Goal: Task Accomplishment & Management: Manage account settings

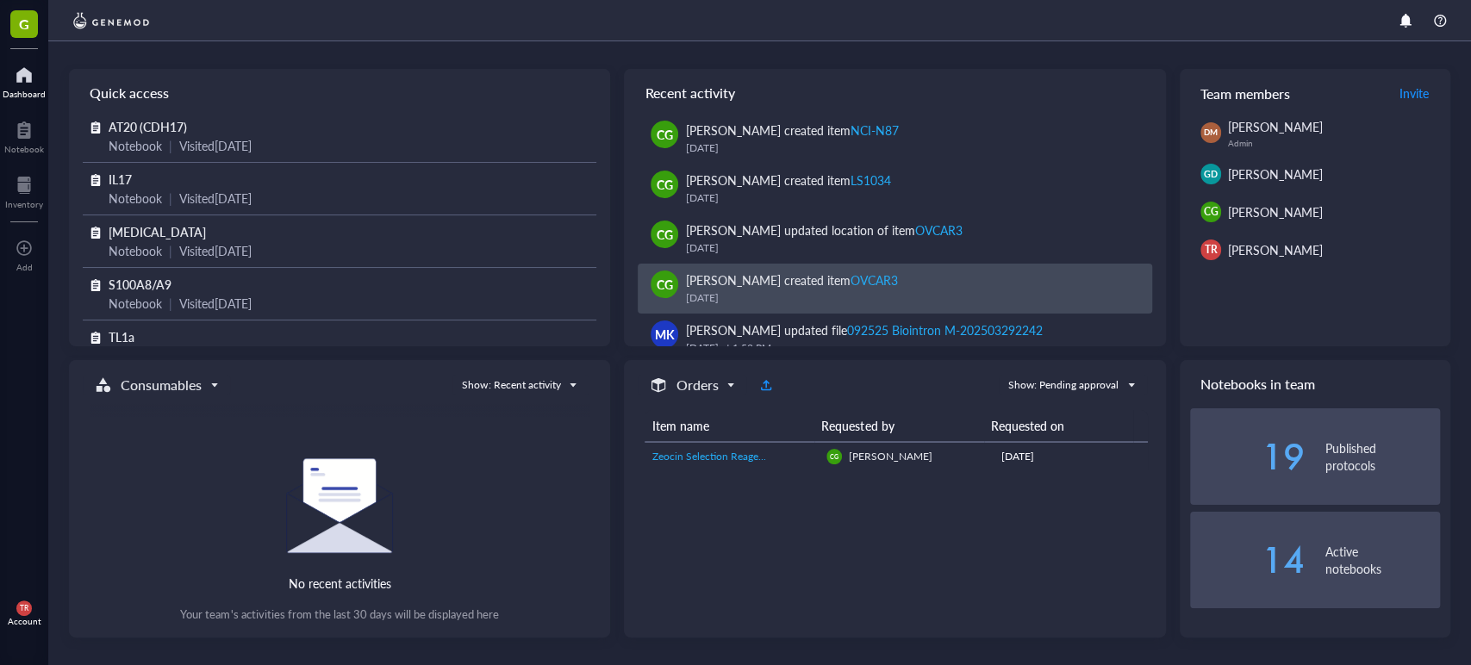
scroll to position [677, 0]
click at [931, 277] on div "[PERSON_NAME] created item OVCAR3" at bounding box center [911, 280] width 452 height 19
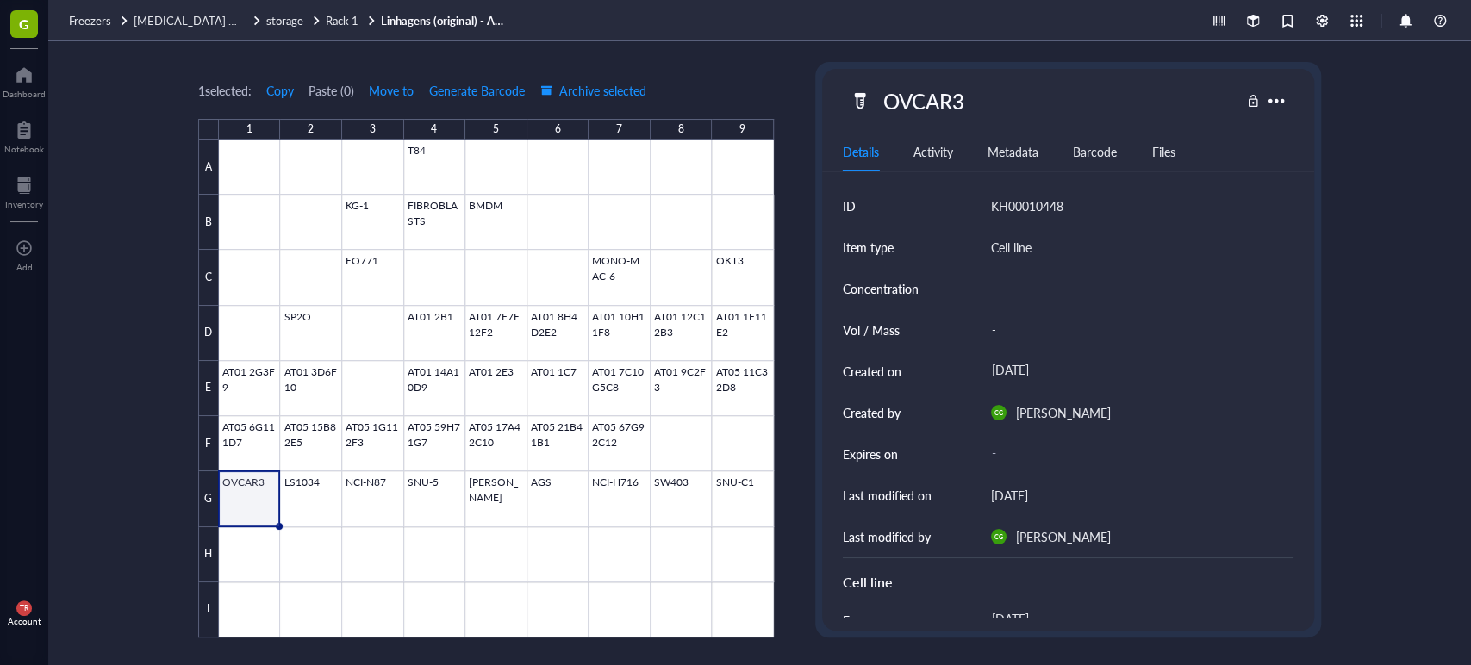
click at [247, 486] on div at bounding box center [496, 389] width 555 height 498
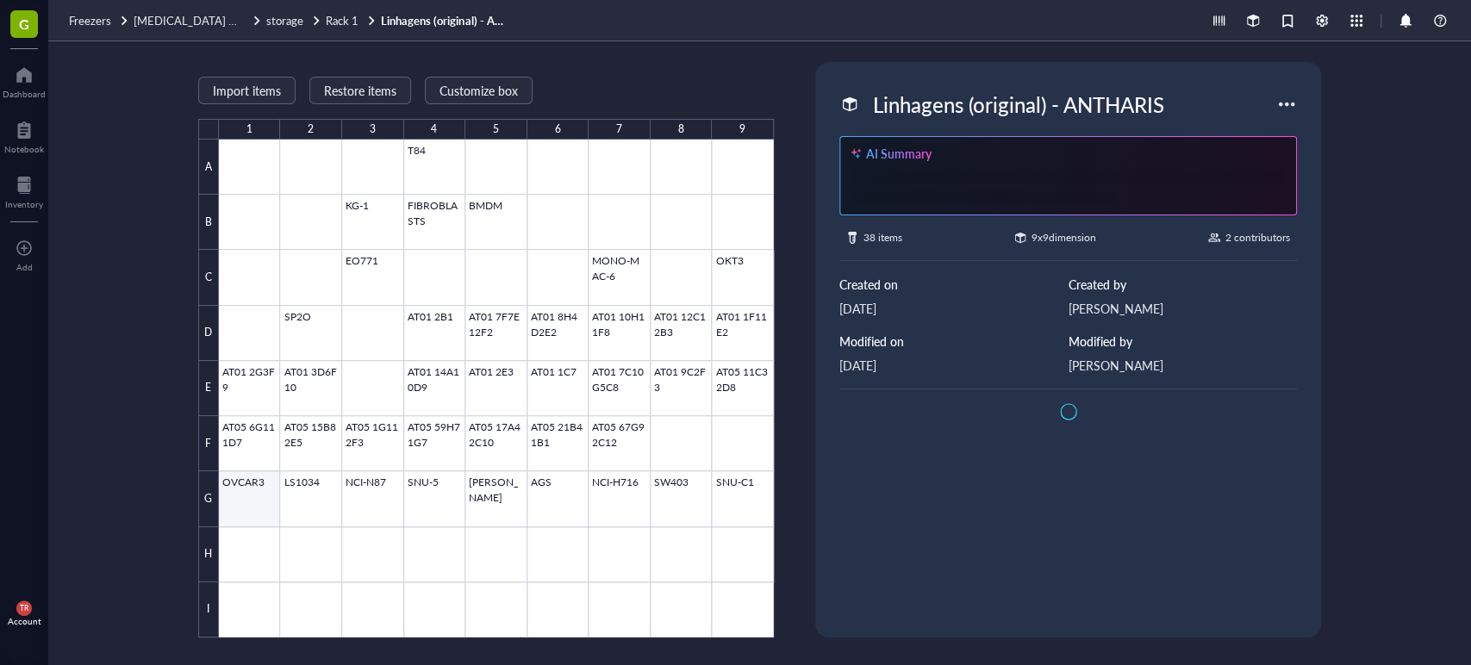
click at [240, 464] on div at bounding box center [496, 389] width 555 height 498
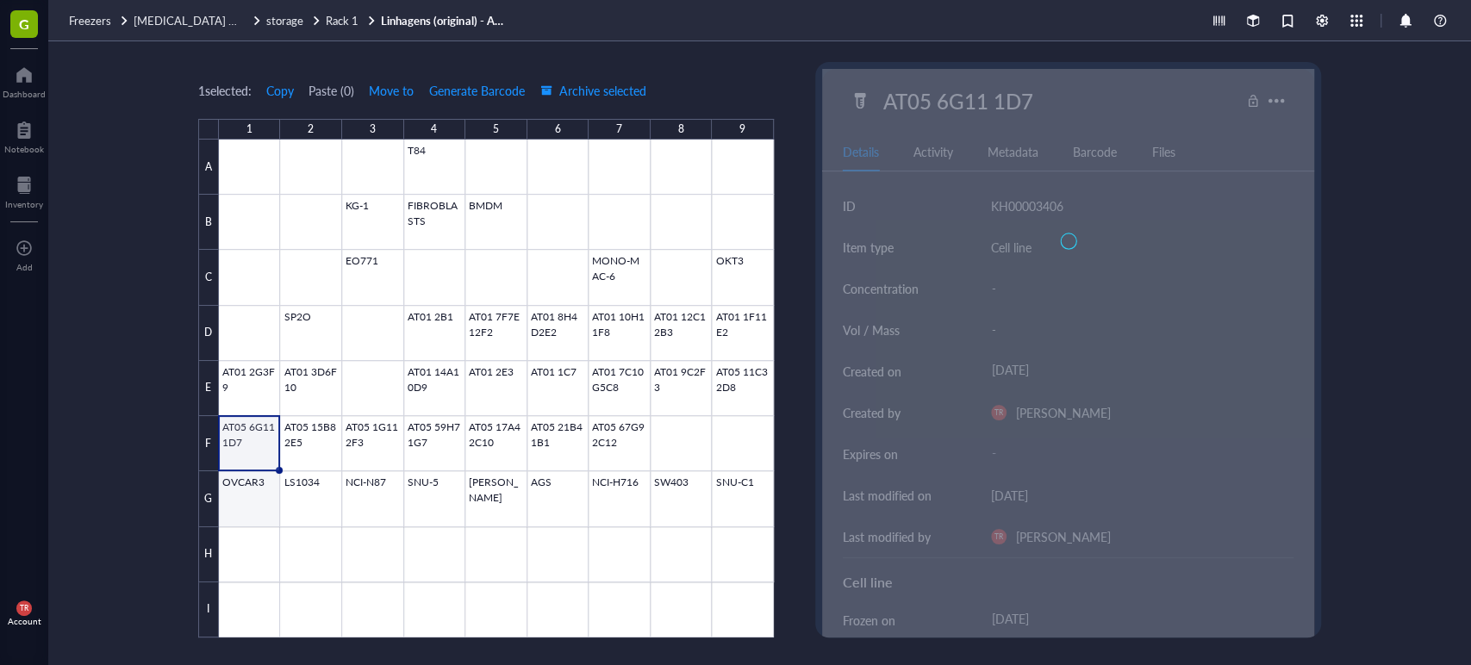
click at [250, 491] on div at bounding box center [496, 389] width 555 height 498
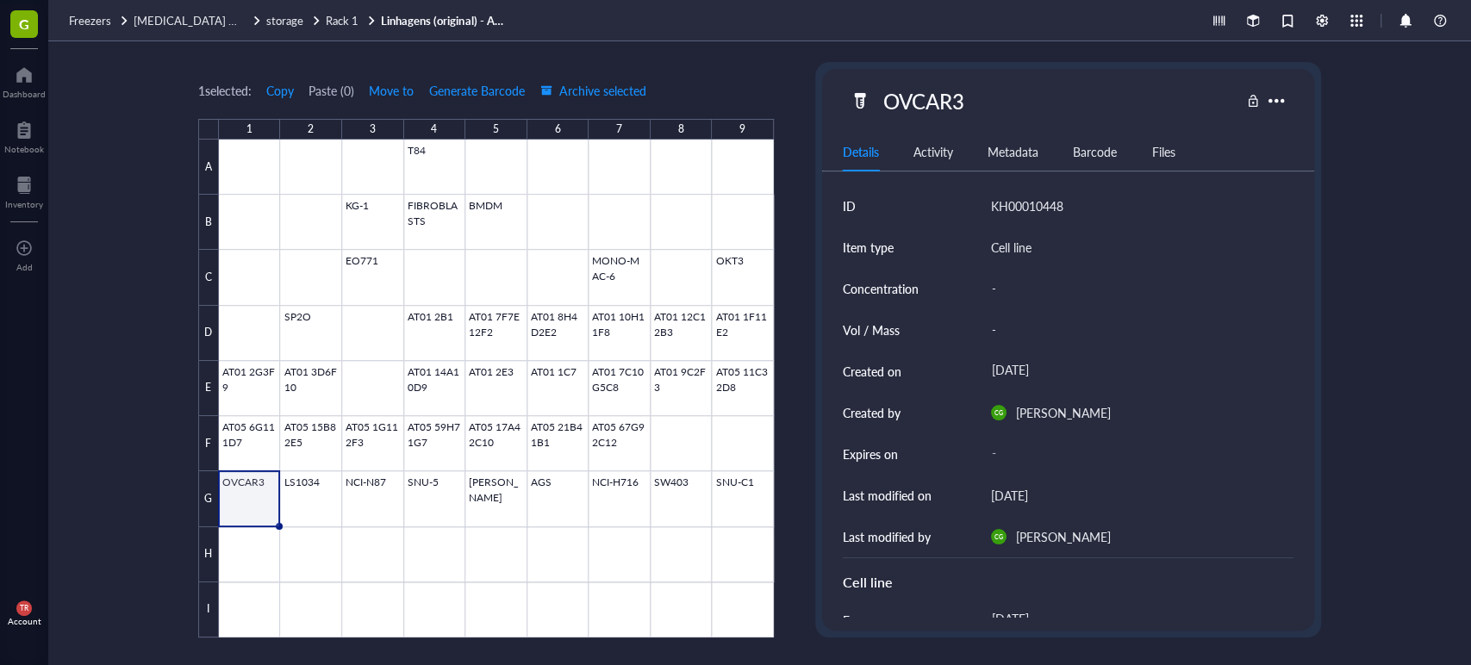
click at [938, 74] on div "OVCAR3 Details Activity Metadata Barcode Files ID KH00010448 Item type Cell lin…" at bounding box center [1068, 350] width 492 height 562
click at [941, 95] on div "OVCAR3" at bounding box center [923, 101] width 97 height 36
type input "OVCAR3 -NÃO USAR! DESCARTAR!"
click at [84, 354] on div "1 selected: Copy Paste ( 0 ) Move to Generate Barcode Archive selected 1 2 3 4 …" at bounding box center [759, 353] width 1423 height 624
click at [128, 433] on div "1 selected: Copy Paste ( 0 ) Move to Generate Barcode Archive selected 1 2 3 4 …" at bounding box center [759, 353] width 1423 height 624
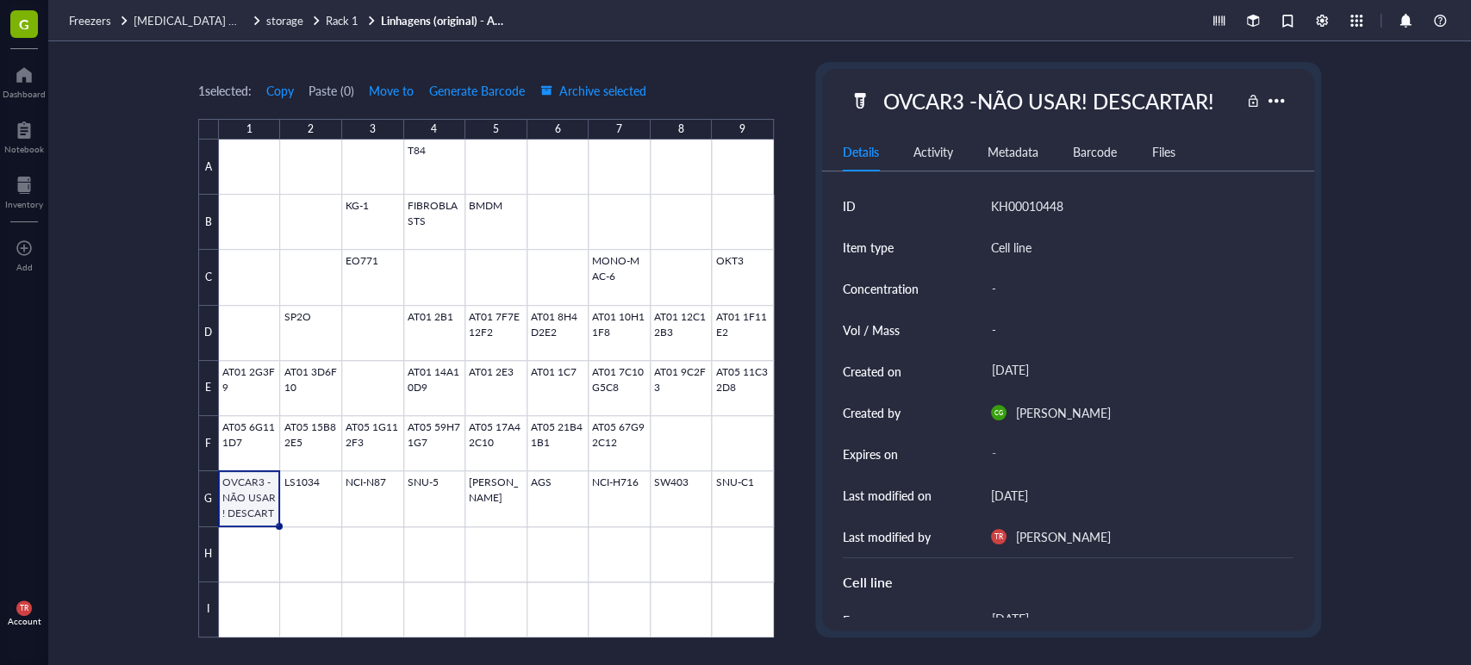
click at [141, 488] on div "1 selected: Copy Paste ( 0 ) Move to Generate Barcode Archive selected 1 2 3 4 …" at bounding box center [759, 353] width 1423 height 624
